Goal: Task Accomplishment & Management: Use online tool/utility

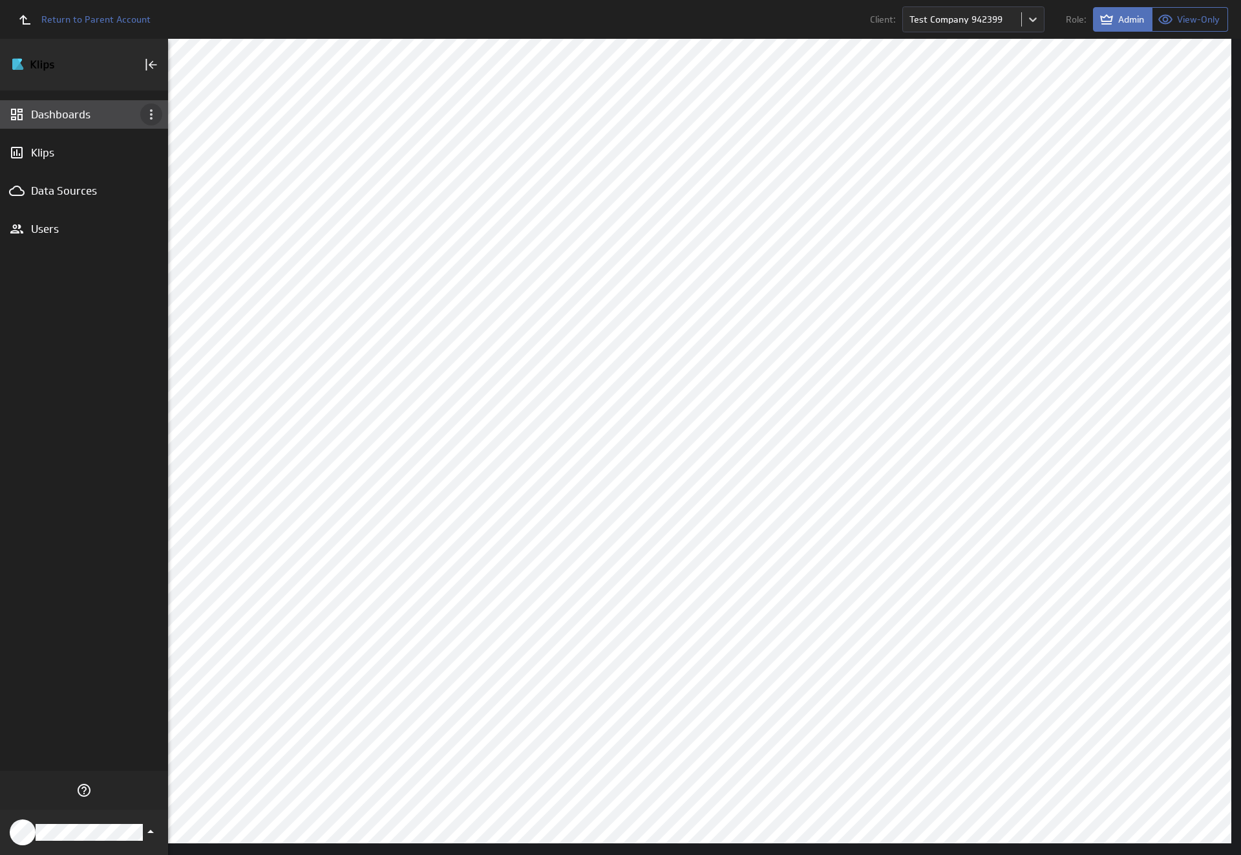
click at [151, 114] on icon "Dashboard menu" at bounding box center [151, 114] width 3 height 10
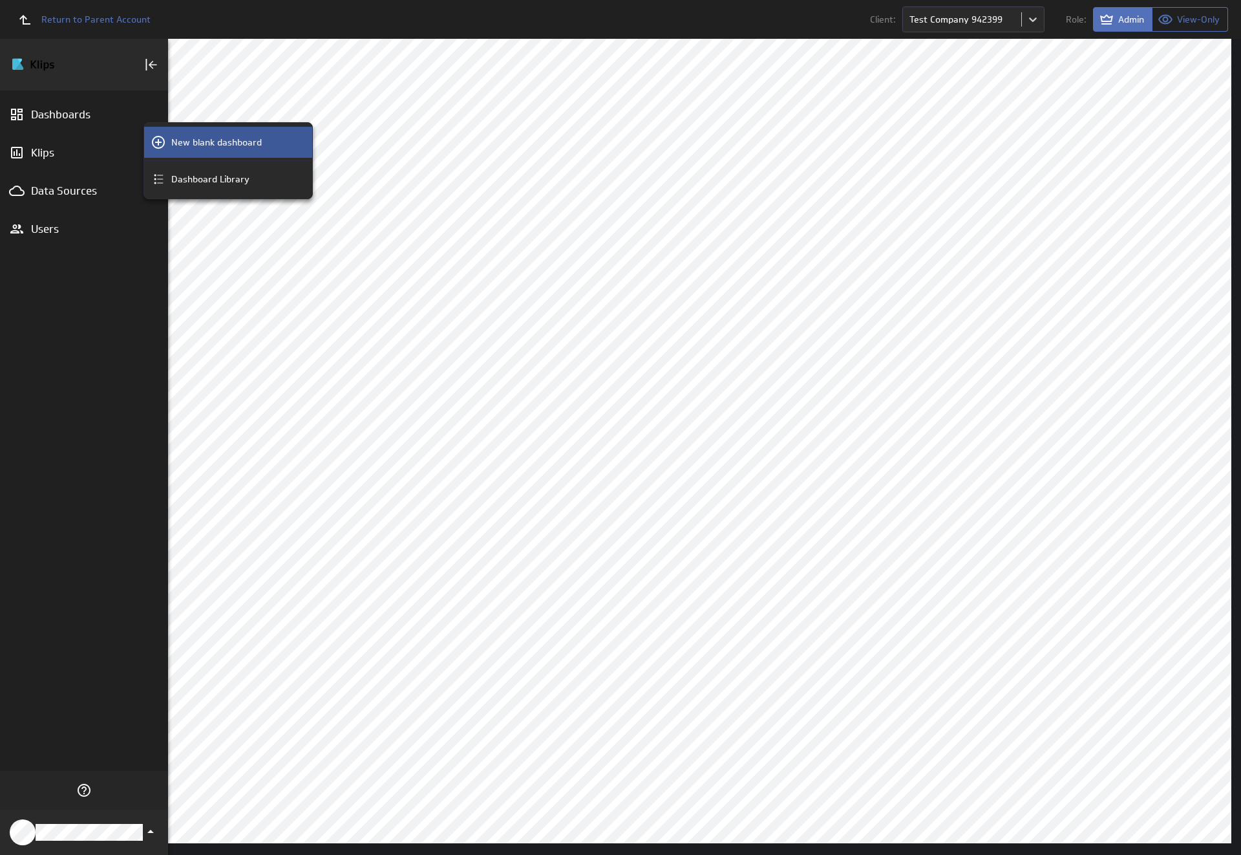
click at [228, 142] on p "New blank dashboard" at bounding box center [216, 143] width 91 height 14
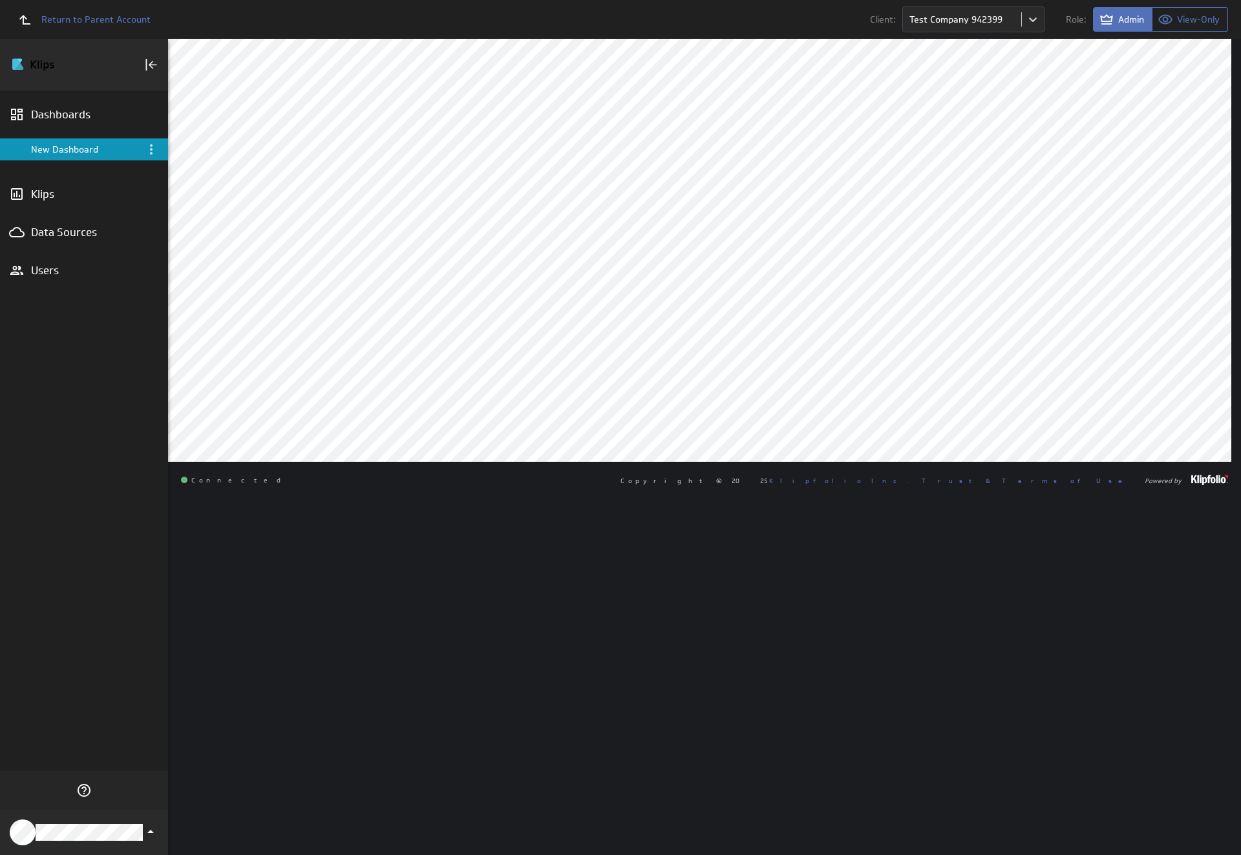
click at [84, 149] on div "New Dashboard" at bounding box center [85, 150] width 108 height 12
click at [151, 149] on icon "Menu" at bounding box center [151, 149] width 3 height 10
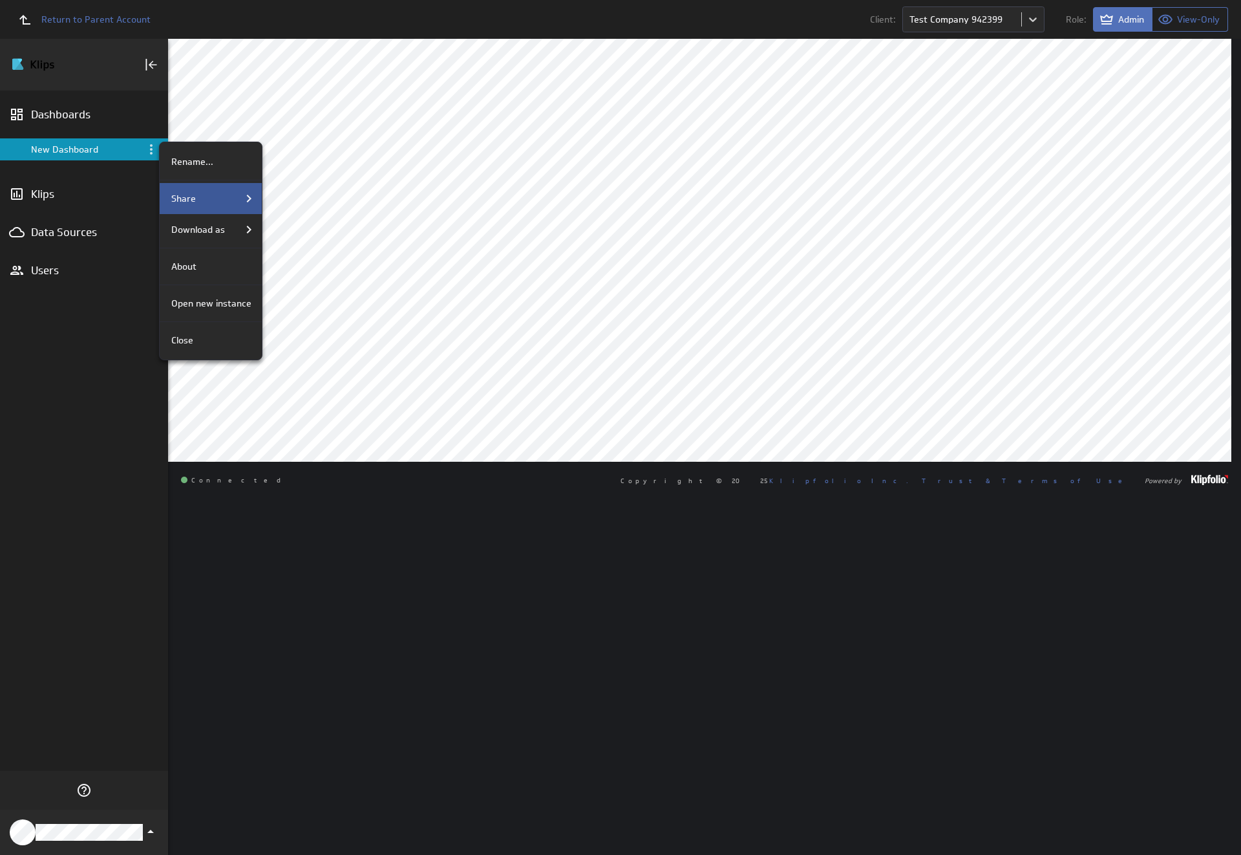
click at [209, 199] on div "Share" at bounding box center [211, 199] width 91 height 16
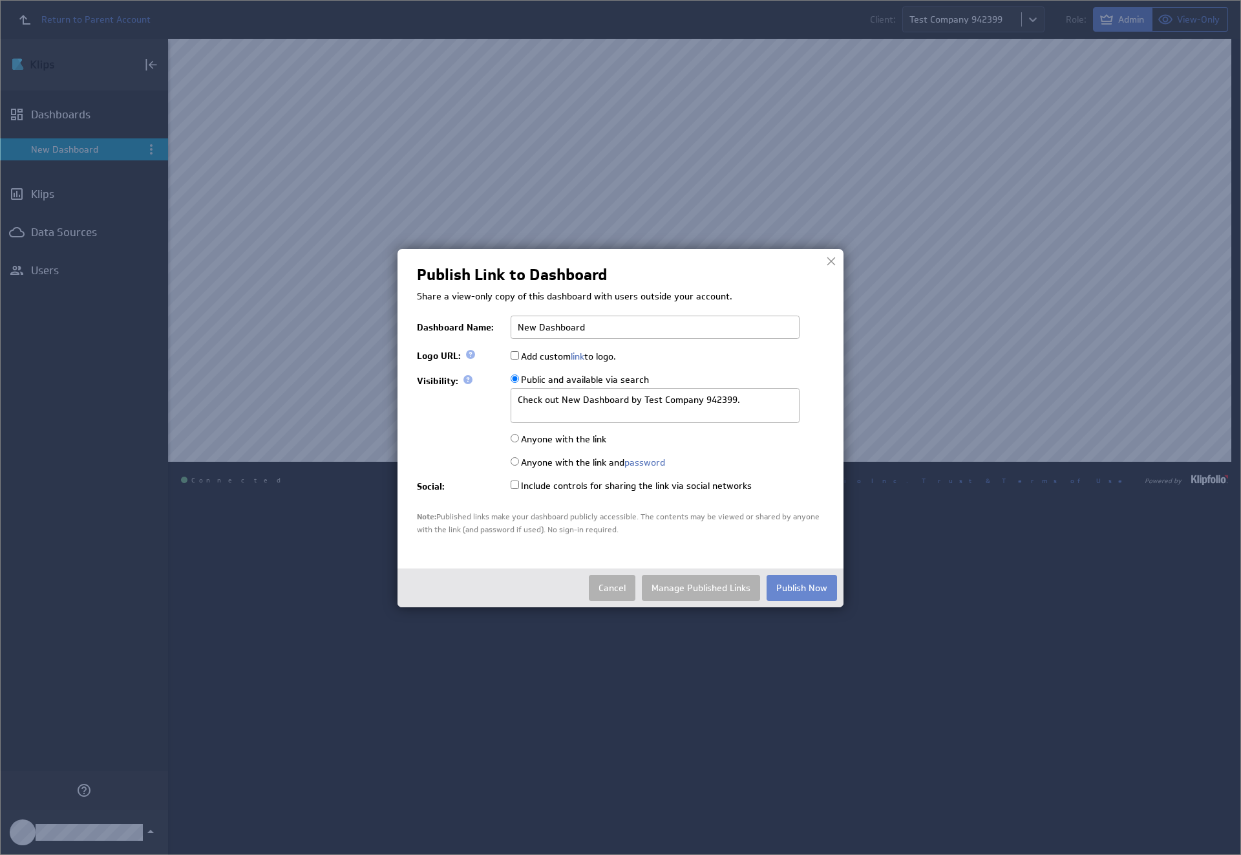
click at [802, 586] on button "Publish Now" at bounding box center [802, 588] width 70 height 26
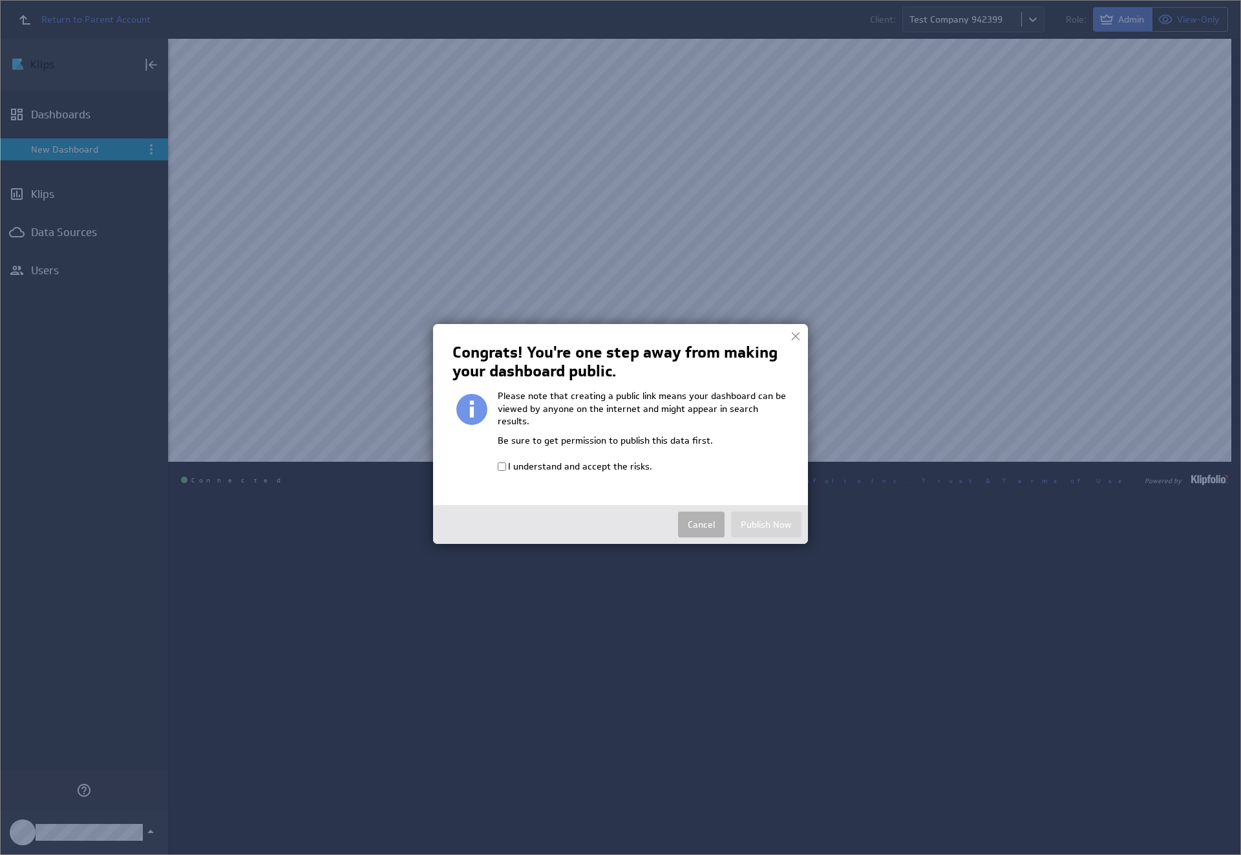
click at [502, 462] on input "I understand and accept the risks." at bounding box center [502, 466] width 8 height 8
checkbox input "true"
click at [766, 511] on button "Publish Now" at bounding box center [766, 524] width 70 height 26
